Goal: Find specific page/section: Find specific page/section

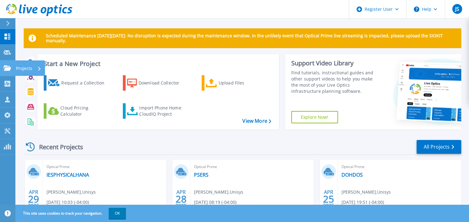
click at [26, 66] on p "Projects" at bounding box center [24, 68] width 16 height 16
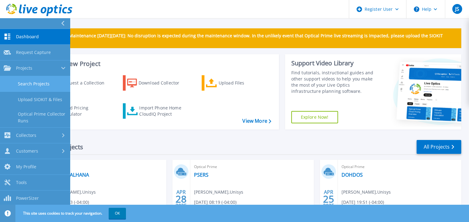
click at [30, 82] on link "Search Projects" at bounding box center [35, 84] width 70 height 16
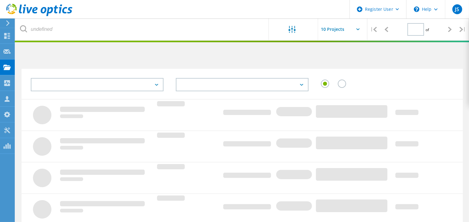
type input "1"
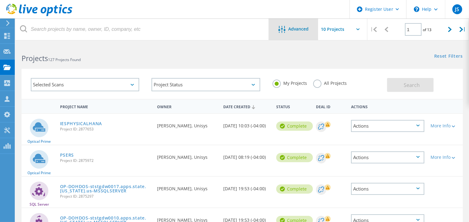
click at [296, 23] on div "Advanced" at bounding box center [293, 29] width 49 height 22
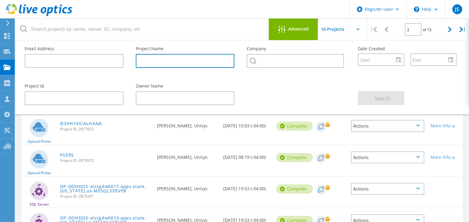
click at [150, 60] on input "text" at bounding box center [185, 61] width 99 height 14
type input "gta"
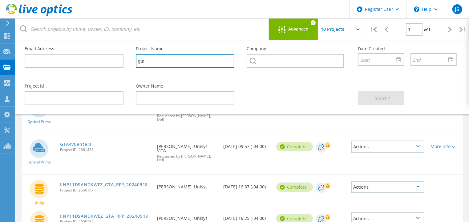
scroll to position [62, 0]
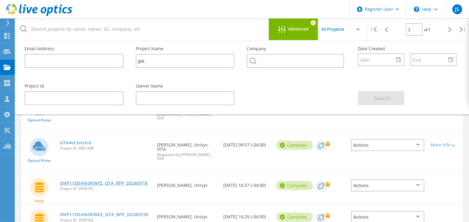
click at [105, 181] on link "IINP11DSANDKWFZ_GTA_RFP_20240918" at bounding box center [104, 183] width 88 height 4
